Goal: Information Seeking & Learning: Learn about a topic

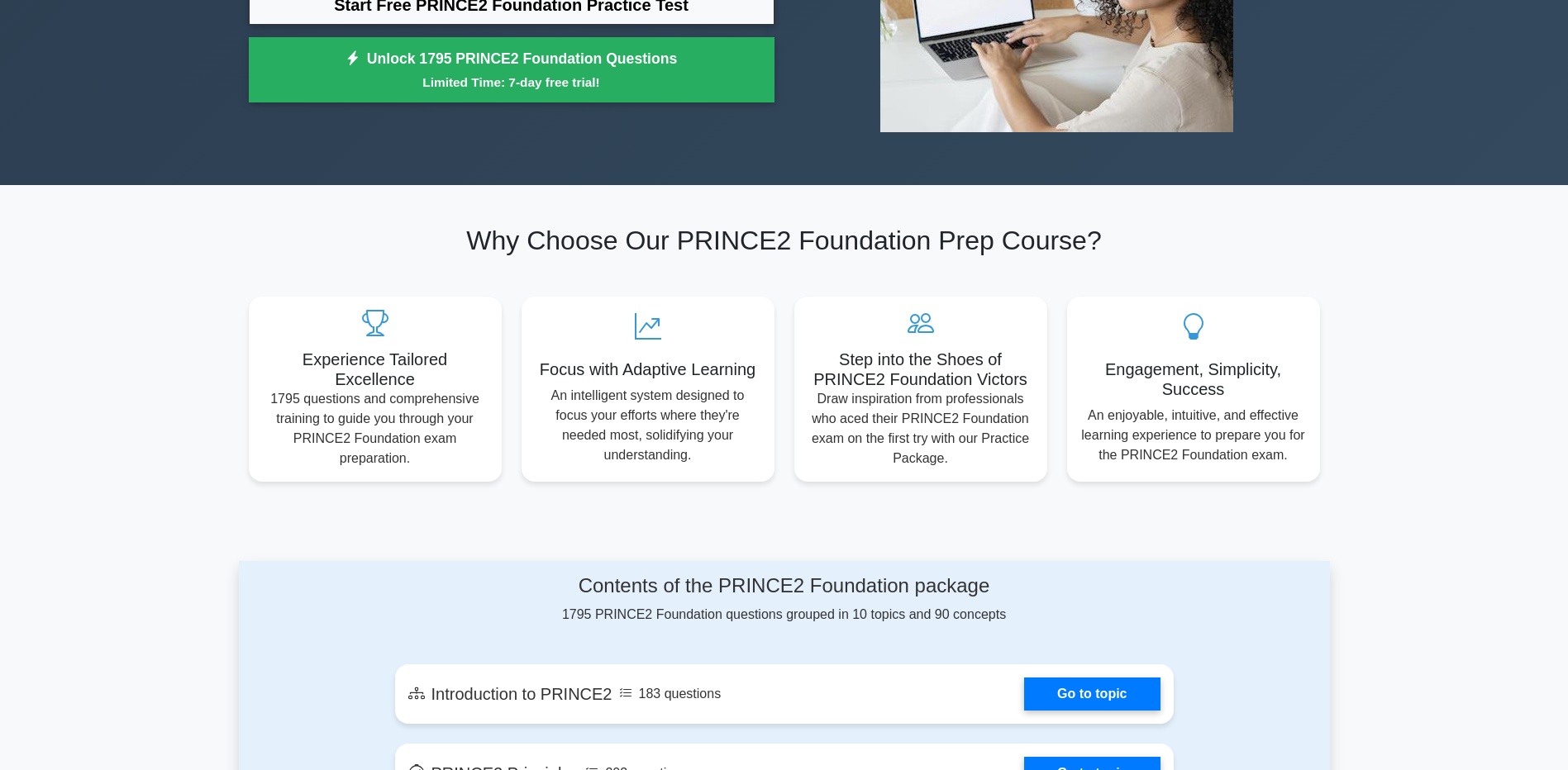
scroll to position [248, 0]
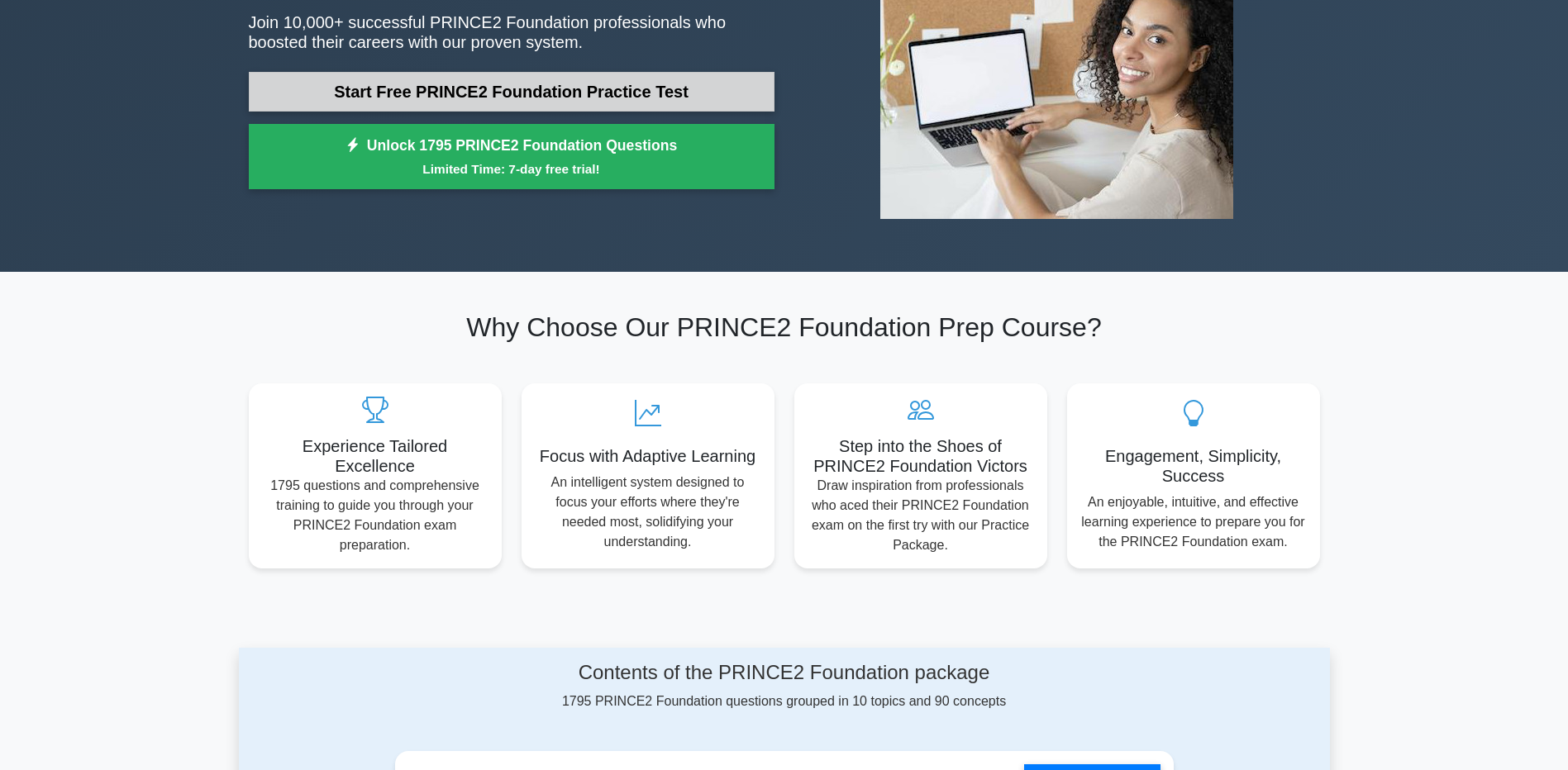
click at [671, 72] on link "Start Free PRINCE2 Foundation Practice Test" at bounding box center [511, 91] width 525 height 39
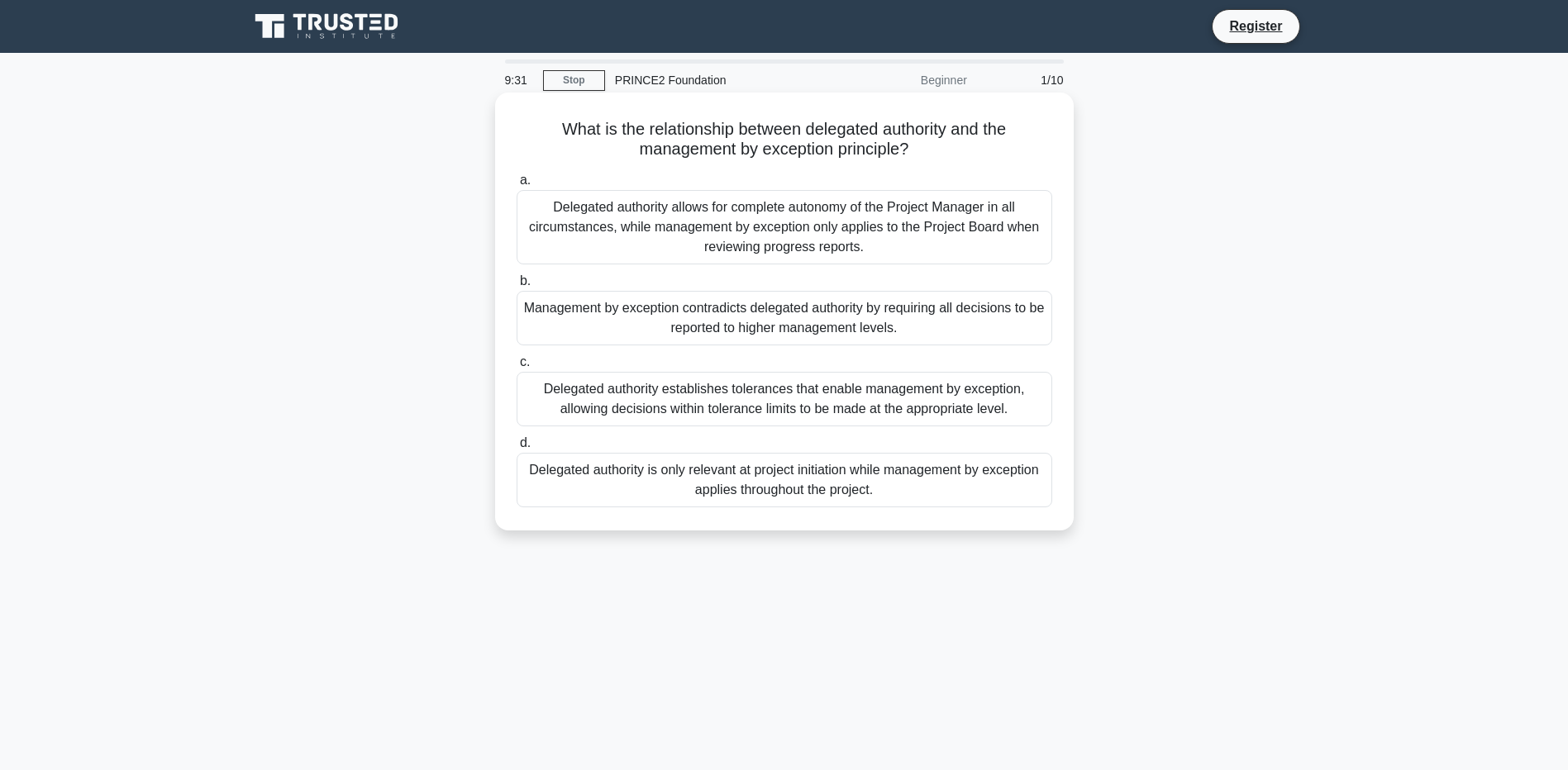
click at [987, 237] on div "Delegated authority allows for complete autonomy of the Project Manager in all …" at bounding box center [784, 227] width 535 height 74
click at [516, 185] on input "a. Delegated authority allows for complete autonomy of the Project Manager in a…" at bounding box center [516, 181] width 0 height 11
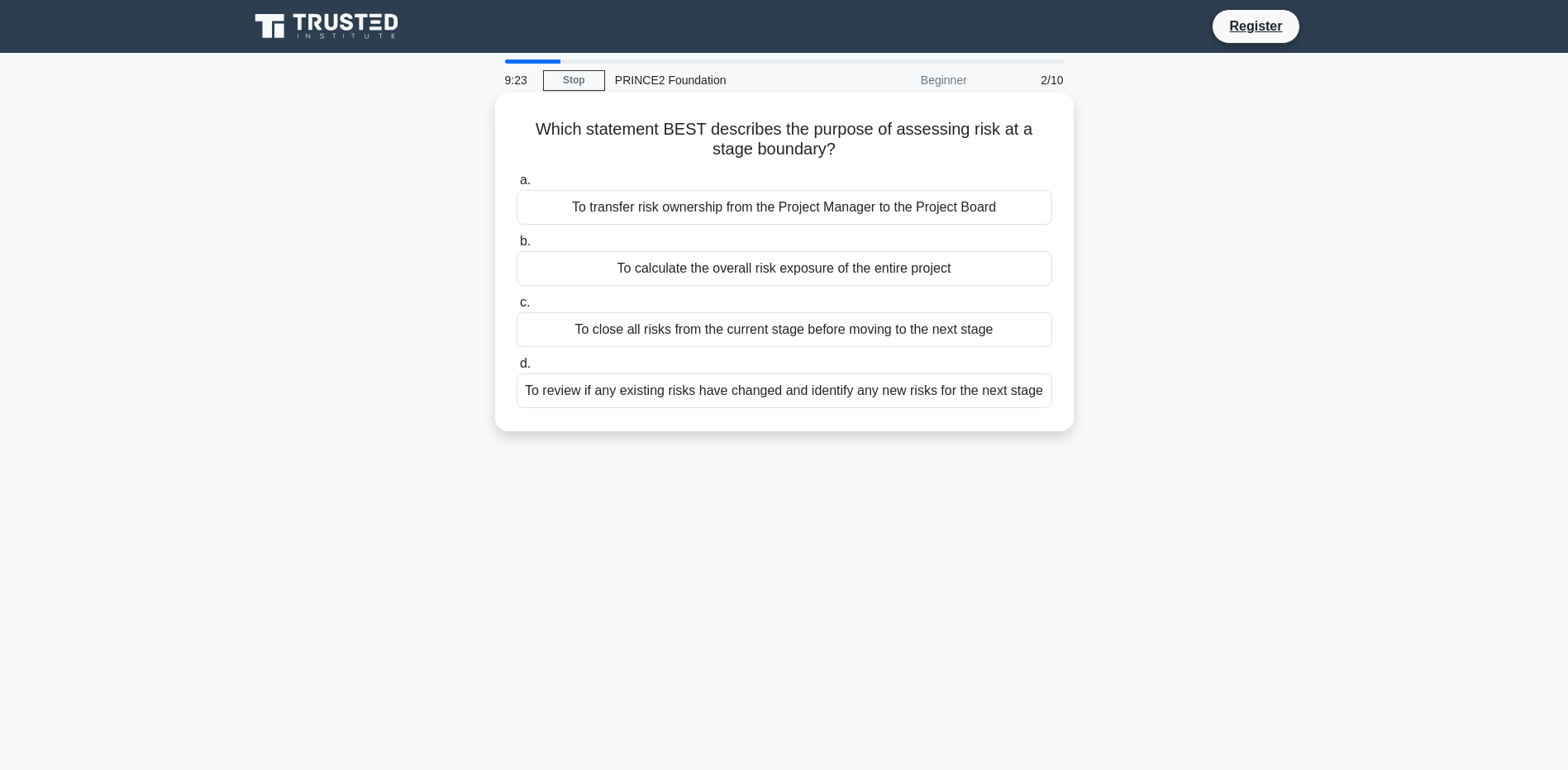
click at [820, 216] on div "To transfer risk ownership from the Project Manager to the Project Board" at bounding box center [784, 207] width 535 height 35
click at [516, 185] on input "a. To transfer risk ownership from the Project Manager to the Project Board" at bounding box center [516, 181] width 0 height 11
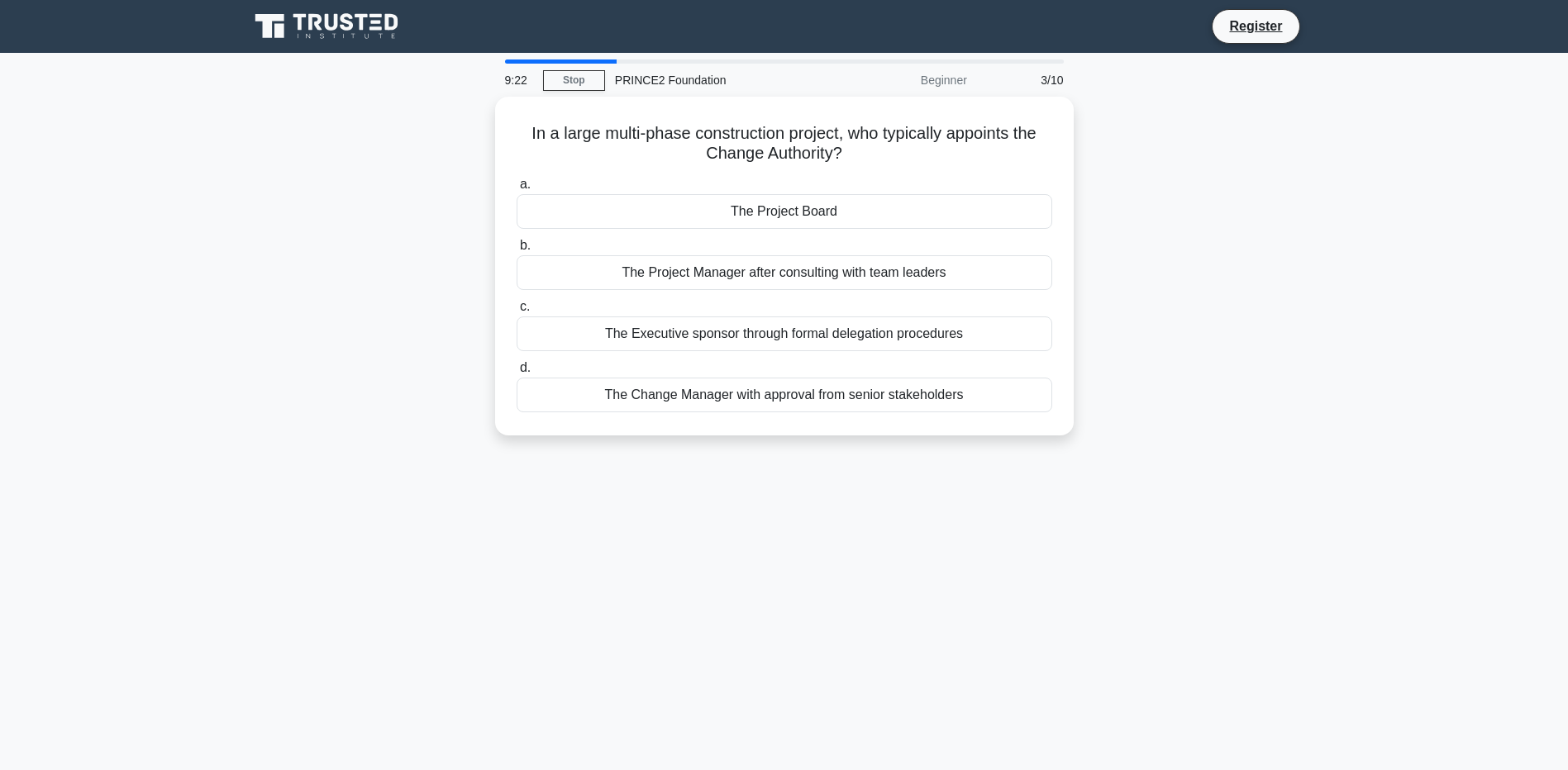
click at [820, 216] on div "The Project Board" at bounding box center [784, 212] width 535 height 35
click at [516, 190] on input "a. The Project Board" at bounding box center [516, 185] width 0 height 11
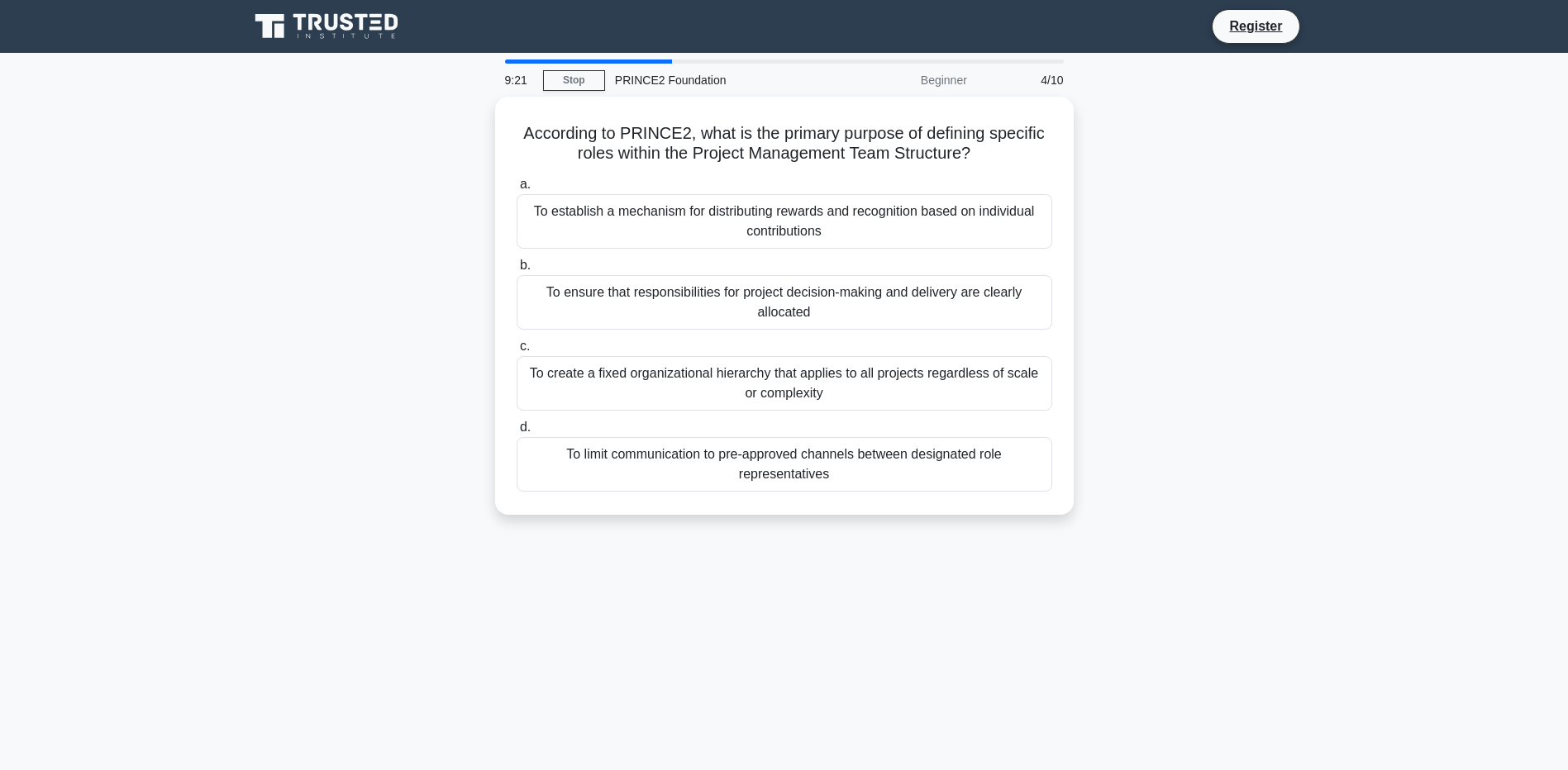
click at [820, 216] on div "To establish a mechanism for distributing rewards and recognition based on indi…" at bounding box center [784, 222] width 535 height 55
click at [516, 190] on input "a. To establish a mechanism for distributing rewards and recognition based on i…" at bounding box center [516, 185] width 0 height 11
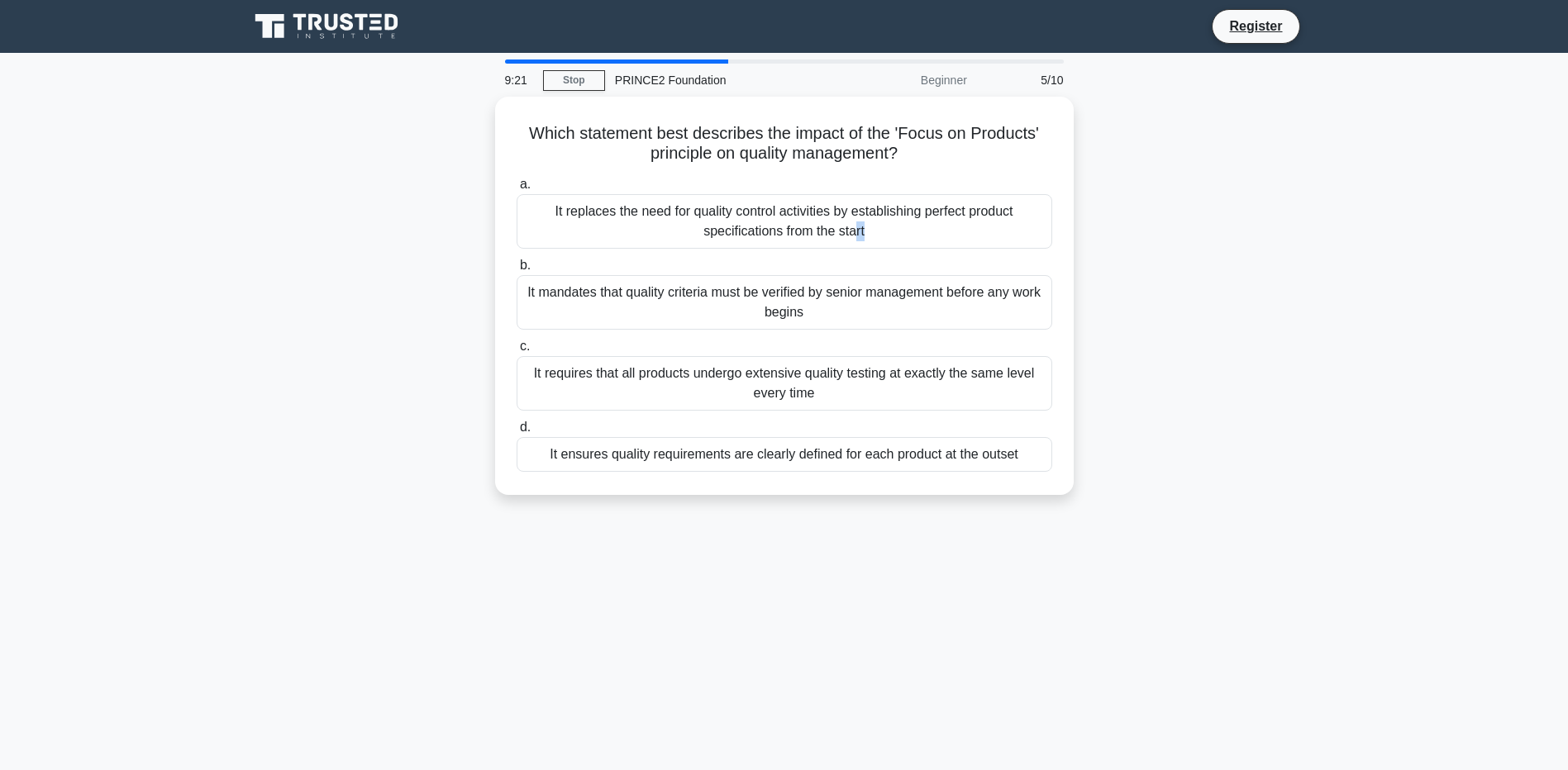
click at [820, 216] on div "It replaces the need for quality control activities by establishing perfect pro…" at bounding box center [784, 222] width 535 height 55
click at [516, 190] on input "a. It replaces the need for quality control activities by establishing perfect …" at bounding box center [516, 185] width 0 height 11
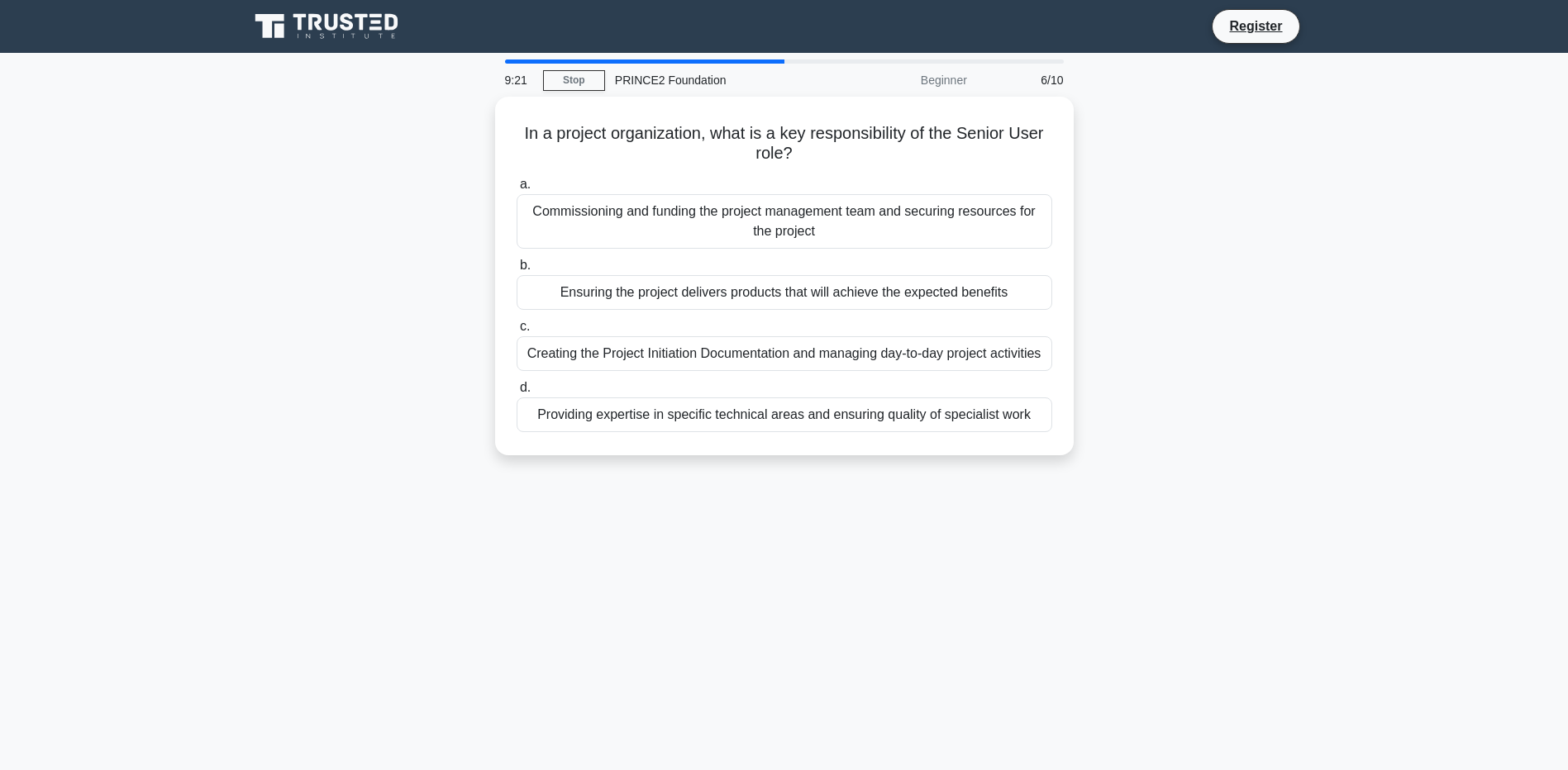
click at [820, 216] on div "Commissioning and funding the project management team and securing resources fo…" at bounding box center [784, 222] width 535 height 55
click at [516, 190] on input "a. Commissioning and funding the project management team and securing resources…" at bounding box center [516, 185] width 0 height 11
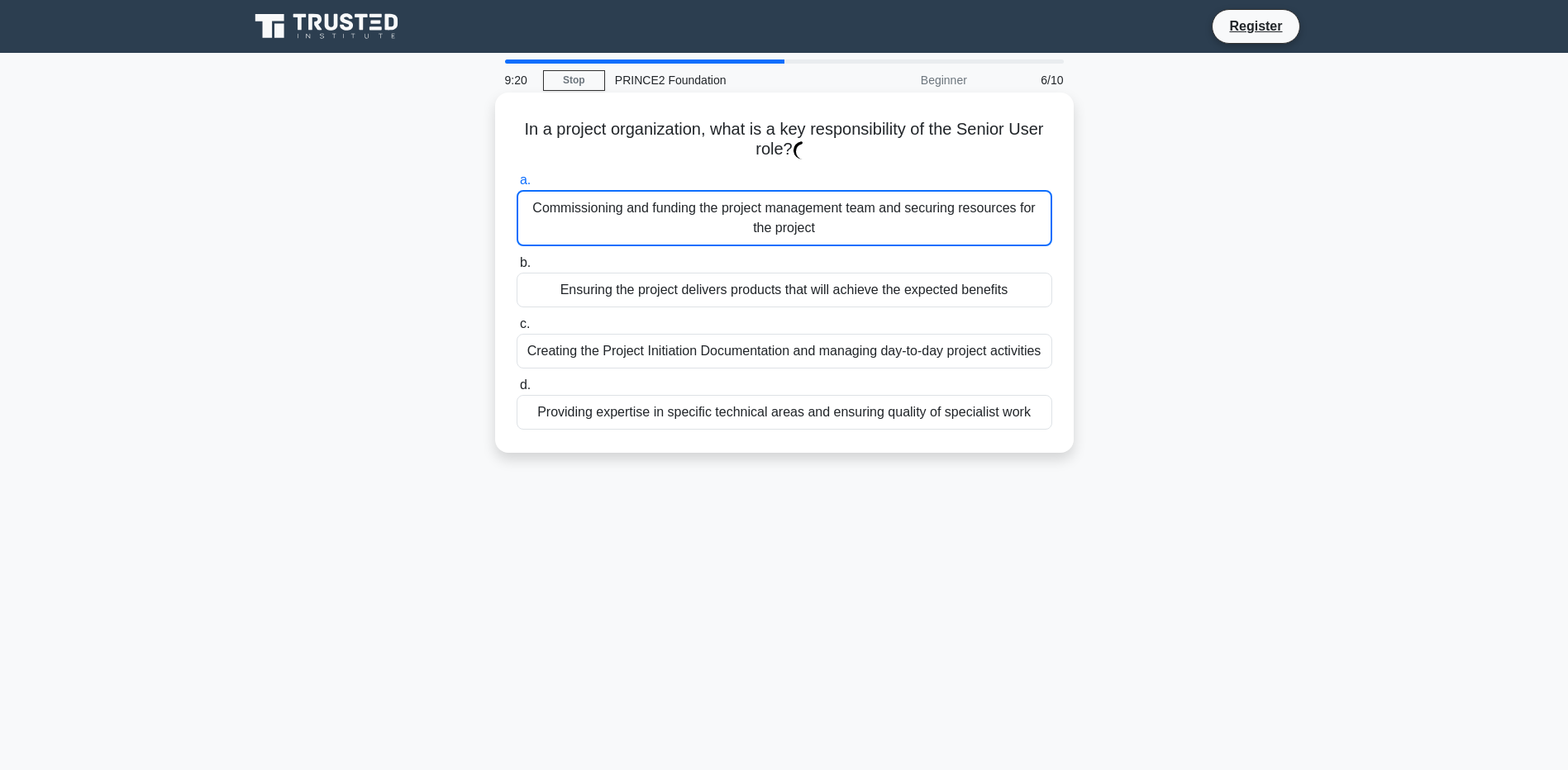
click at [820, 216] on div "Commissioning and funding the project management team and securing resources fo…" at bounding box center [784, 217] width 535 height 56
click at [516, 185] on input "a. Commissioning and funding the project management team and securing resources…" at bounding box center [516, 181] width 0 height 11
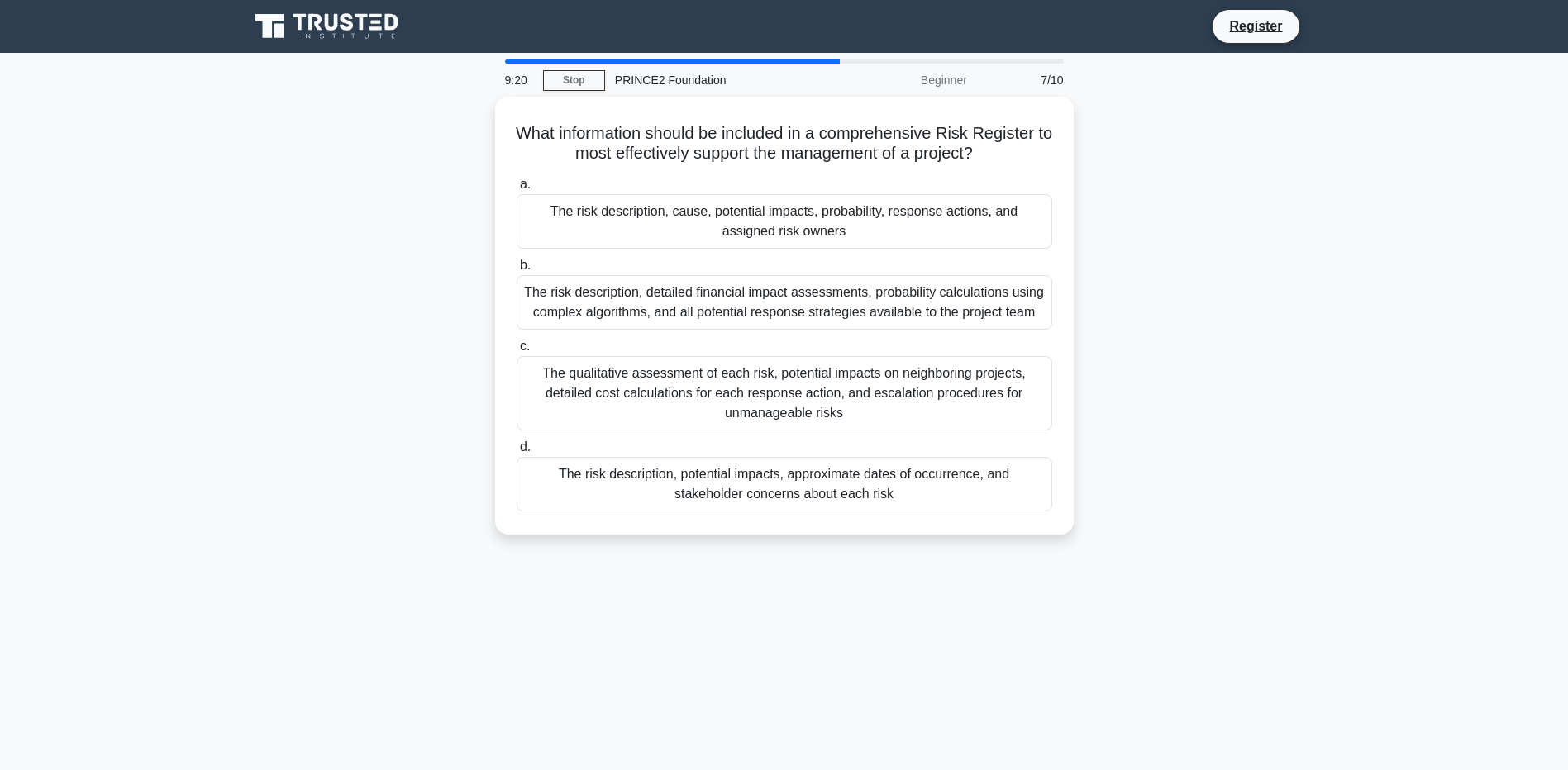
click at [820, 216] on div "The risk description, cause, potential impacts, probability, response actions, …" at bounding box center [784, 222] width 535 height 55
click at [516, 190] on input "a. The risk description, cause, potential impacts, probability, response action…" at bounding box center [516, 185] width 0 height 11
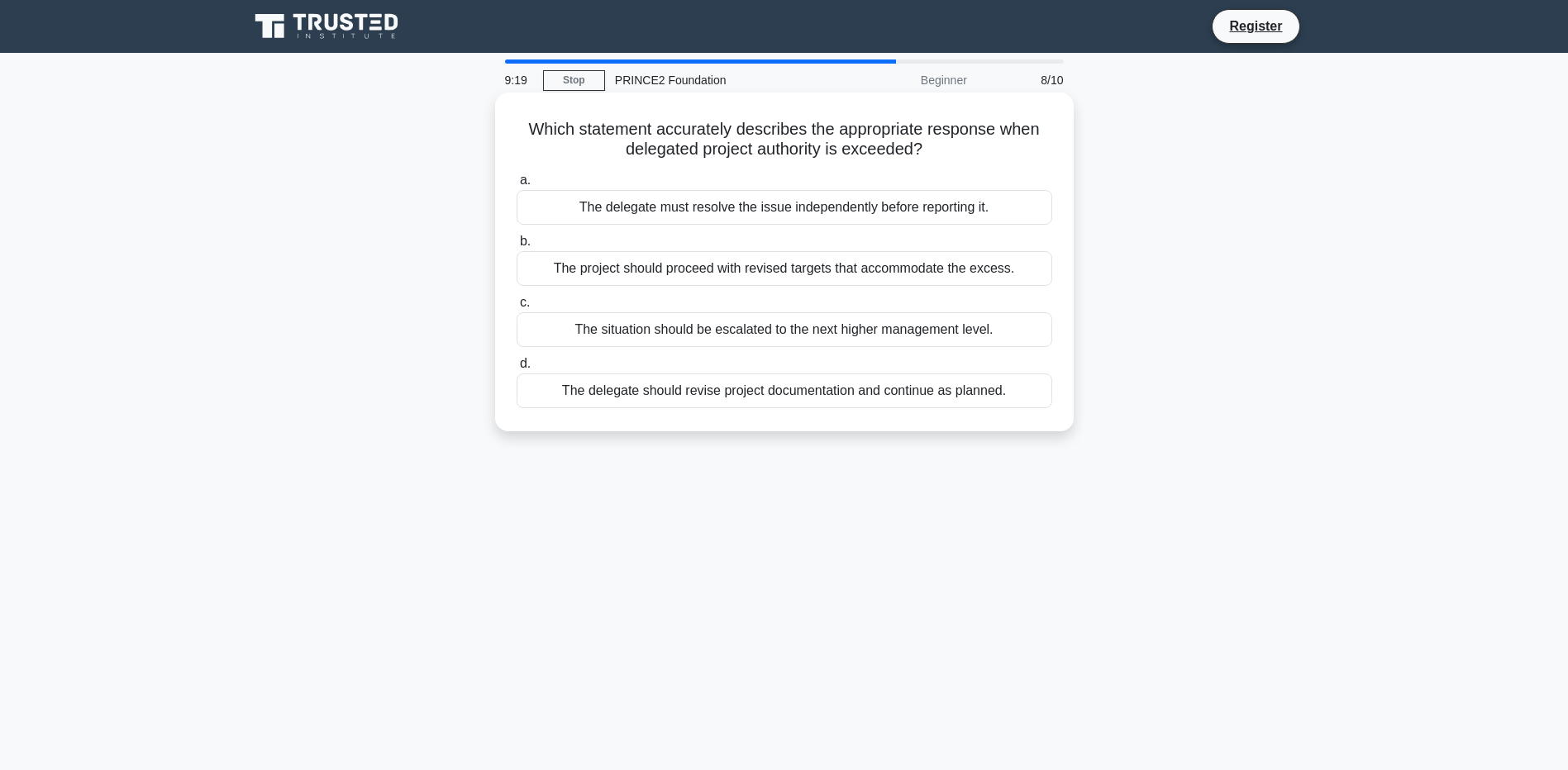
click at [820, 216] on div "The delegate must resolve the issue independently before reporting it." at bounding box center [784, 207] width 535 height 35
click at [516, 185] on input "a. The delegate must resolve the issue independently before reporting it." at bounding box center [516, 181] width 0 height 11
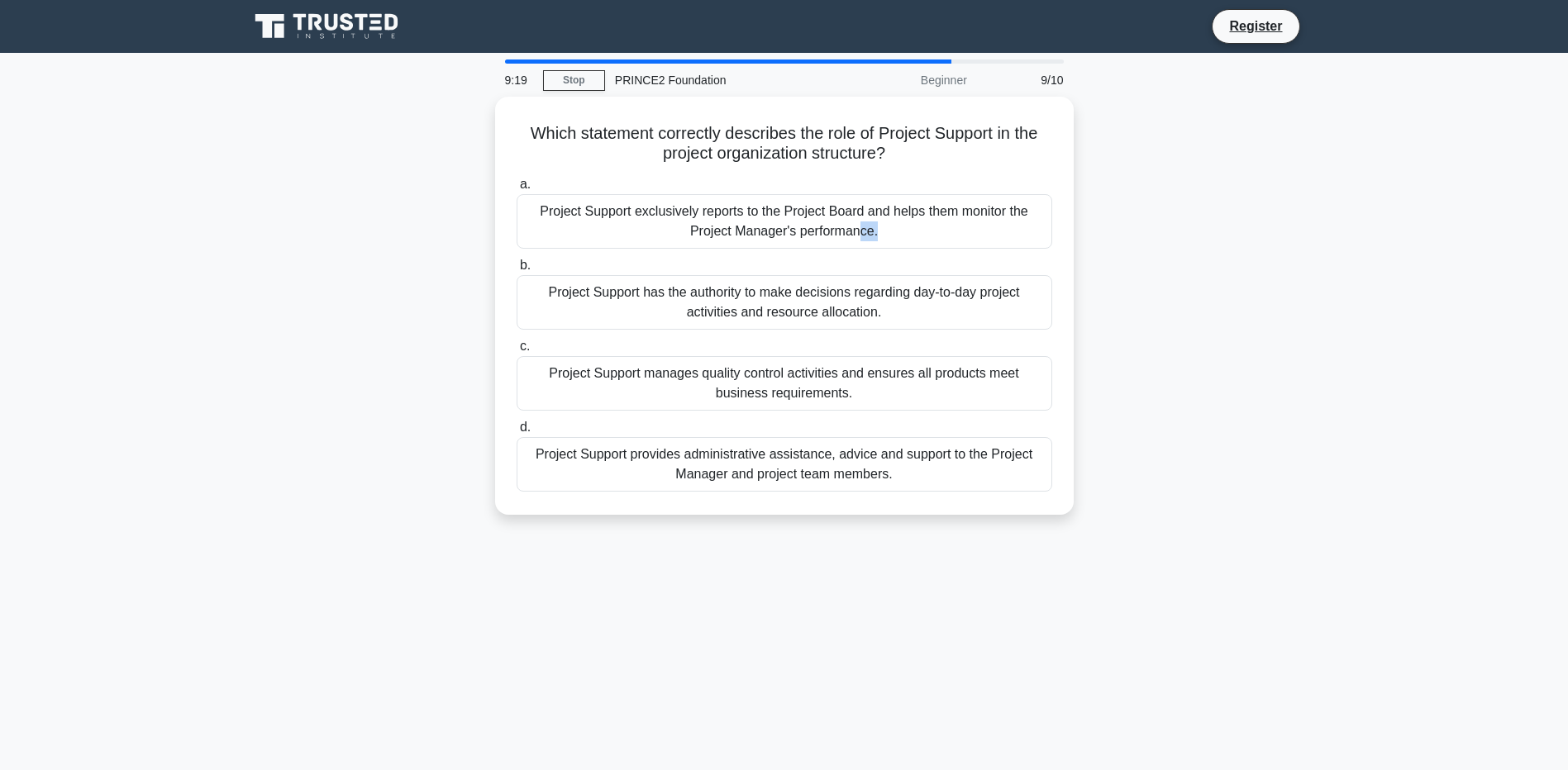
click at [820, 216] on div "Project Support exclusively reports to the Project Board and helps them monitor…" at bounding box center [784, 222] width 535 height 55
click at [516, 190] on input "a. Project Support exclusively reports to the Project Board and helps them moni…" at bounding box center [516, 185] width 0 height 11
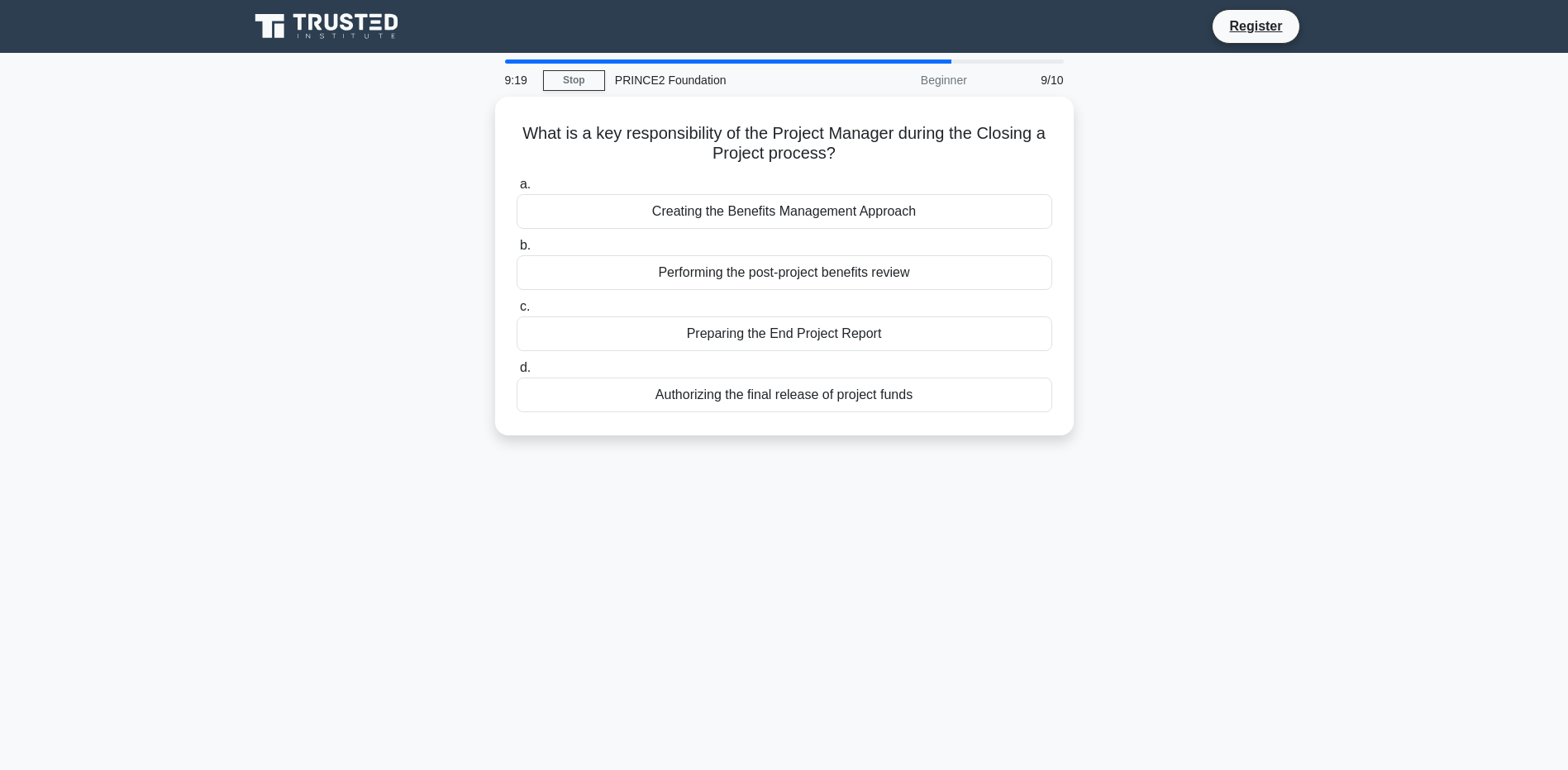
click at [820, 216] on div "Creating the Benefits Management Approach" at bounding box center [784, 212] width 535 height 35
click at [516, 190] on input "a. Creating the Benefits Management Approach" at bounding box center [516, 185] width 0 height 11
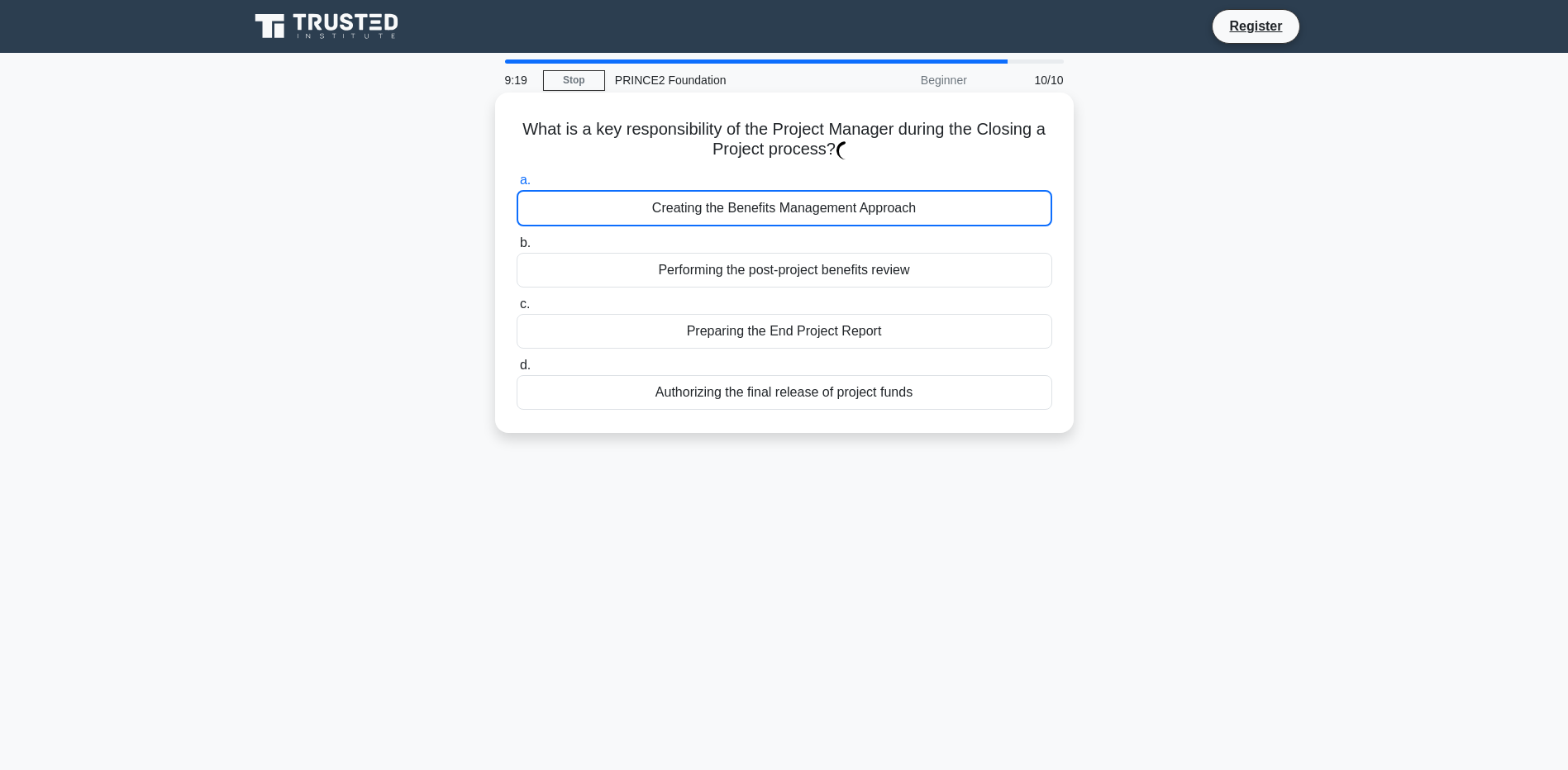
click at [820, 216] on div "Creating the Benefits Management Approach" at bounding box center [784, 208] width 535 height 37
click at [516, 185] on input "a. Creating the Benefits Management Approach" at bounding box center [516, 181] width 0 height 11
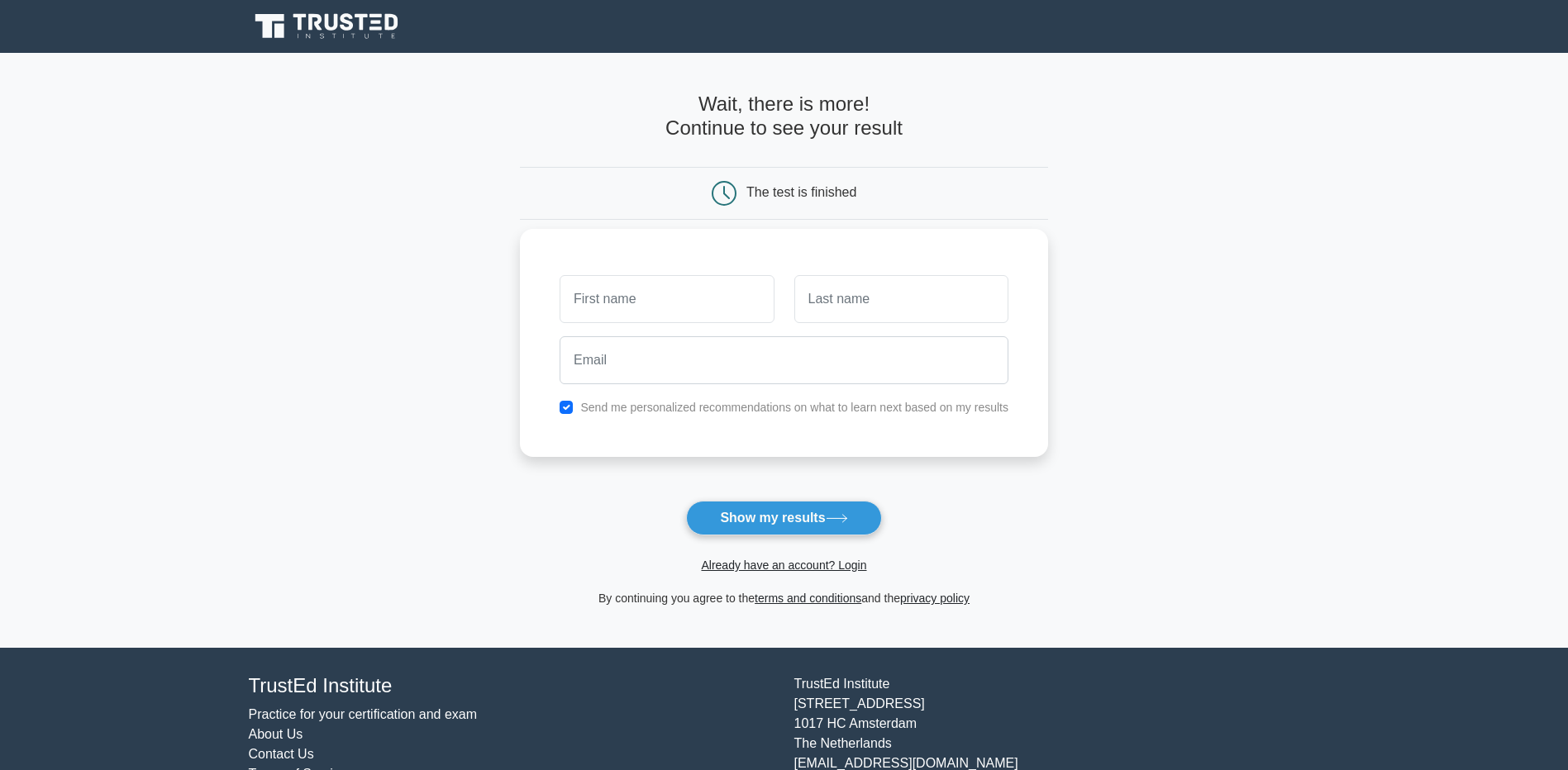
click at [582, 310] on input "text" at bounding box center [666, 299] width 214 height 47
type input "[PERSON_NAME]"
click at [831, 307] on input "text" at bounding box center [901, 299] width 214 height 47
type input "kumar"
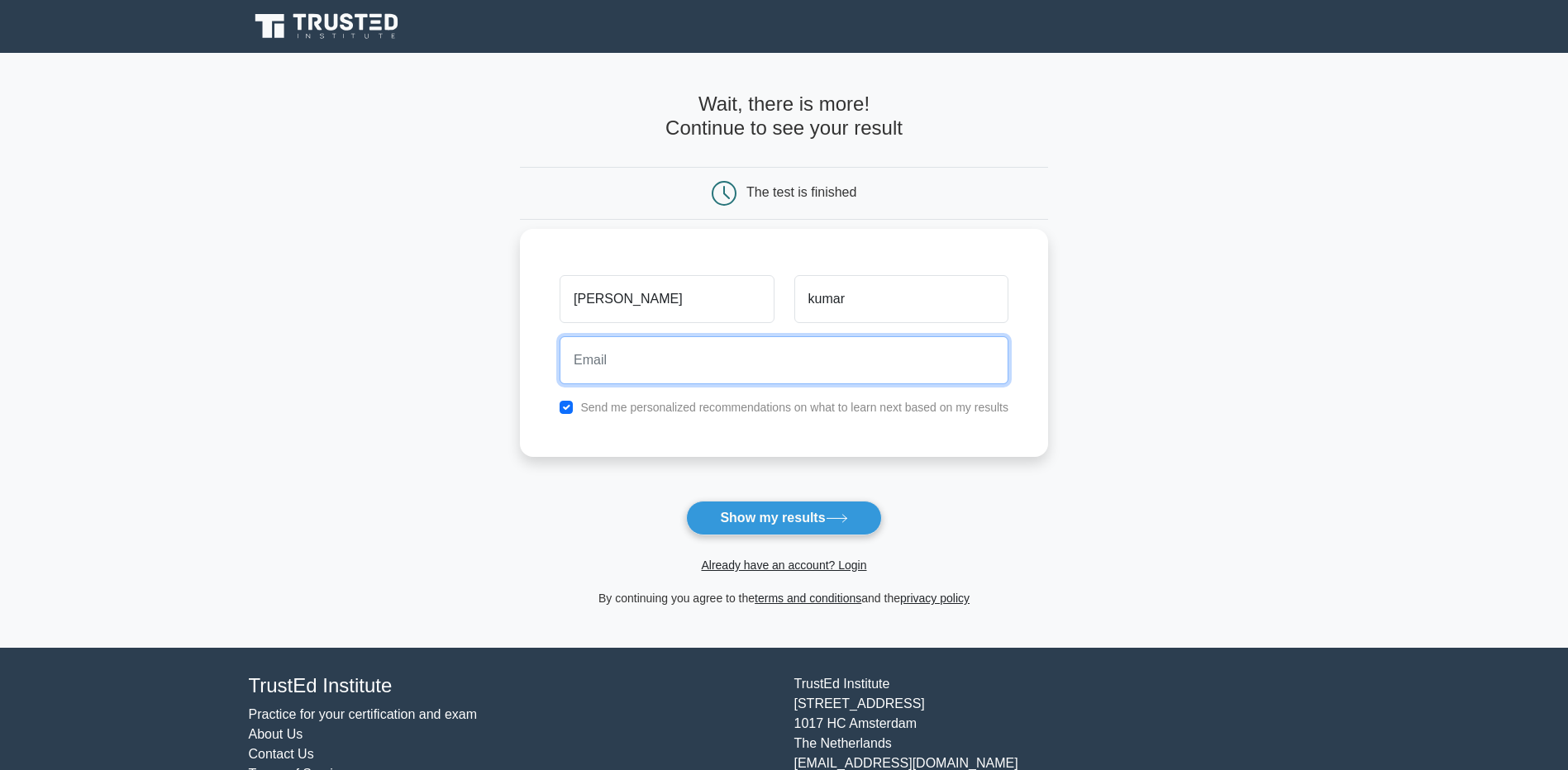
click at [832, 348] on input "email" at bounding box center [783, 360] width 449 height 47
click at [686, 501] on button "Show my results" at bounding box center [783, 518] width 195 height 35
click at [667, 359] on input "kumarprats116"gmail.com" at bounding box center [783, 360] width 449 height 47
type input "kumarprats116@gmail.com"
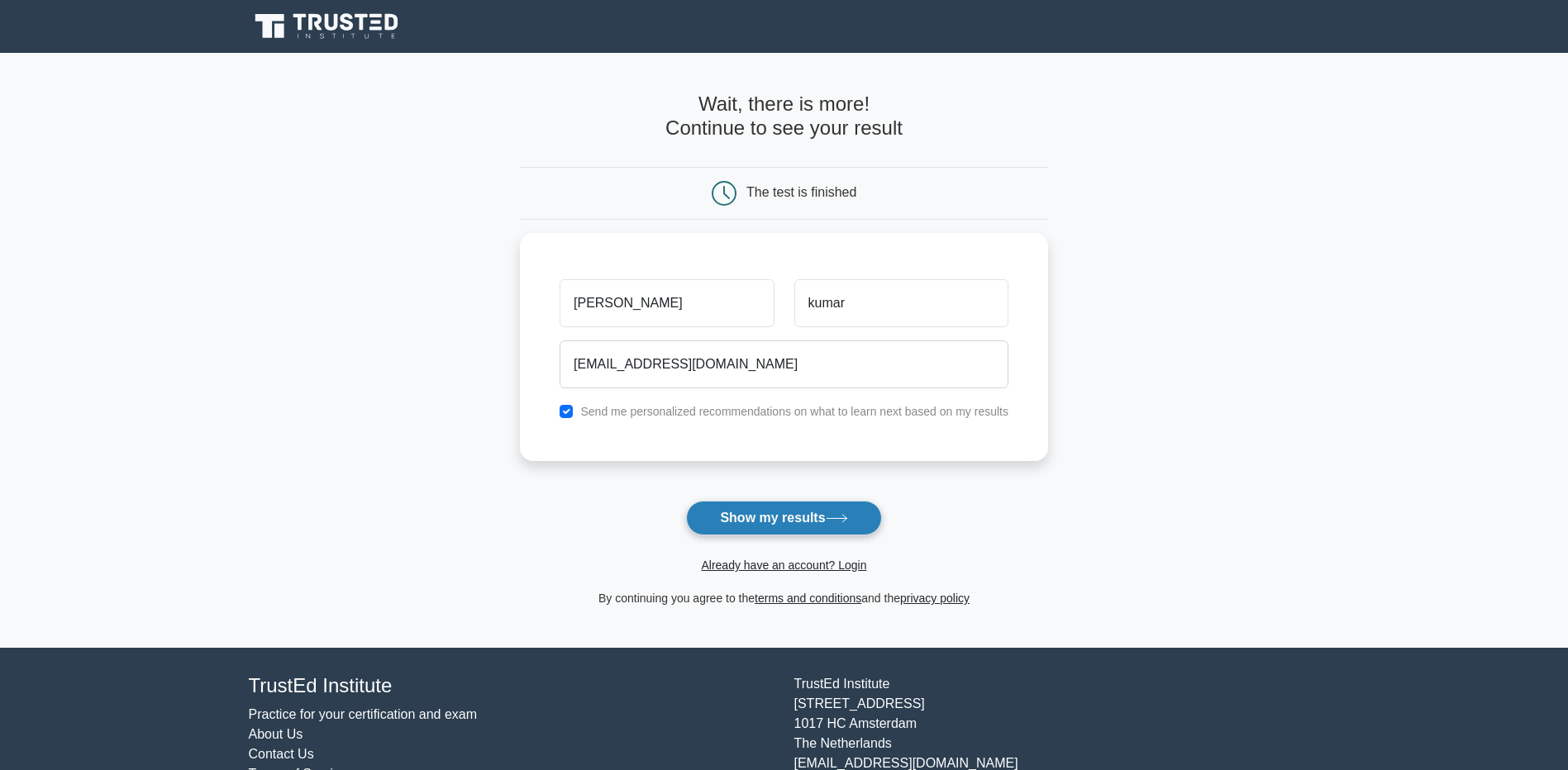
click at [773, 526] on button "Show my results" at bounding box center [783, 518] width 195 height 35
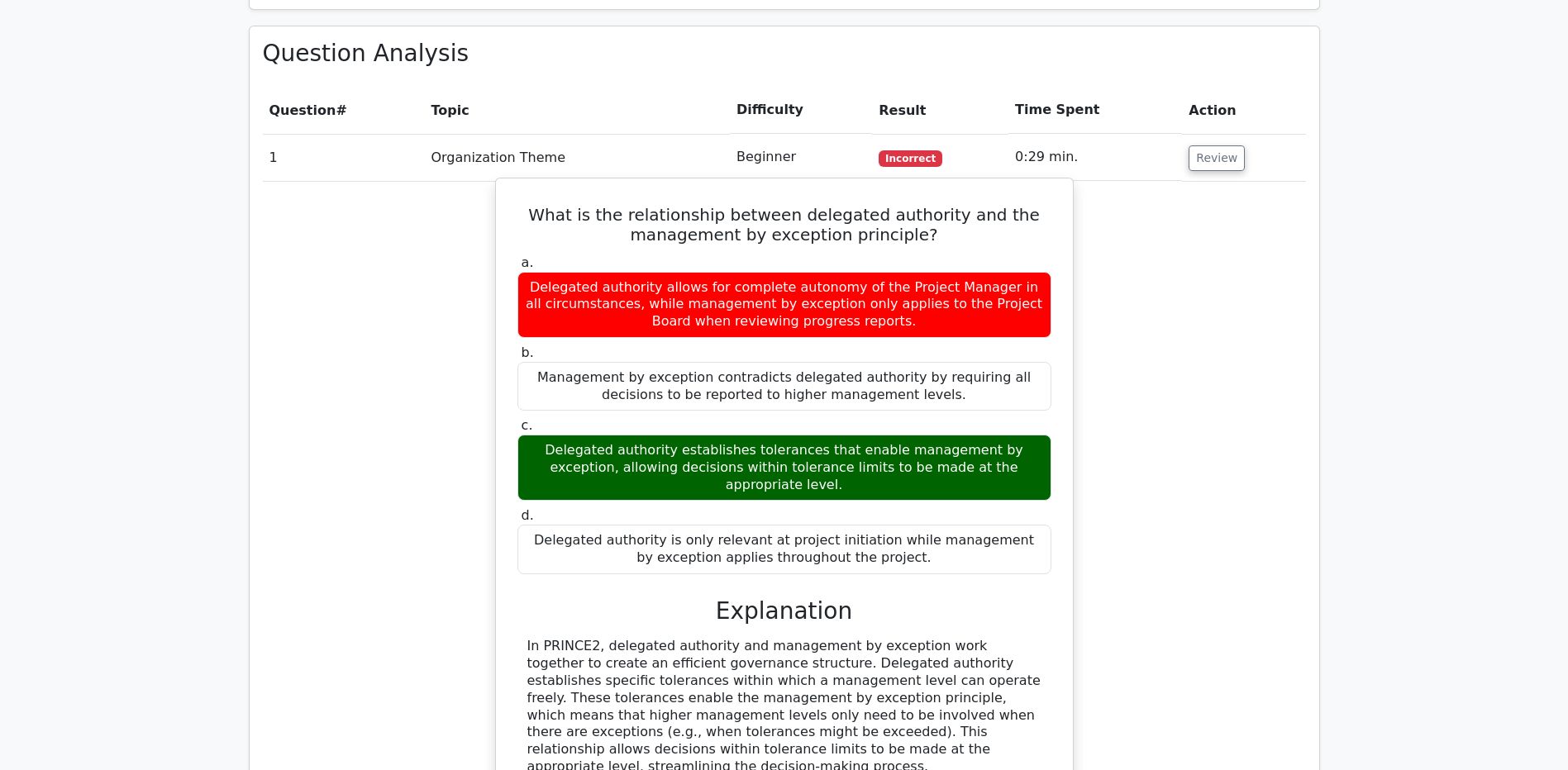
scroll to position [1322, 0]
